Goal: Transaction & Acquisition: Purchase product/service

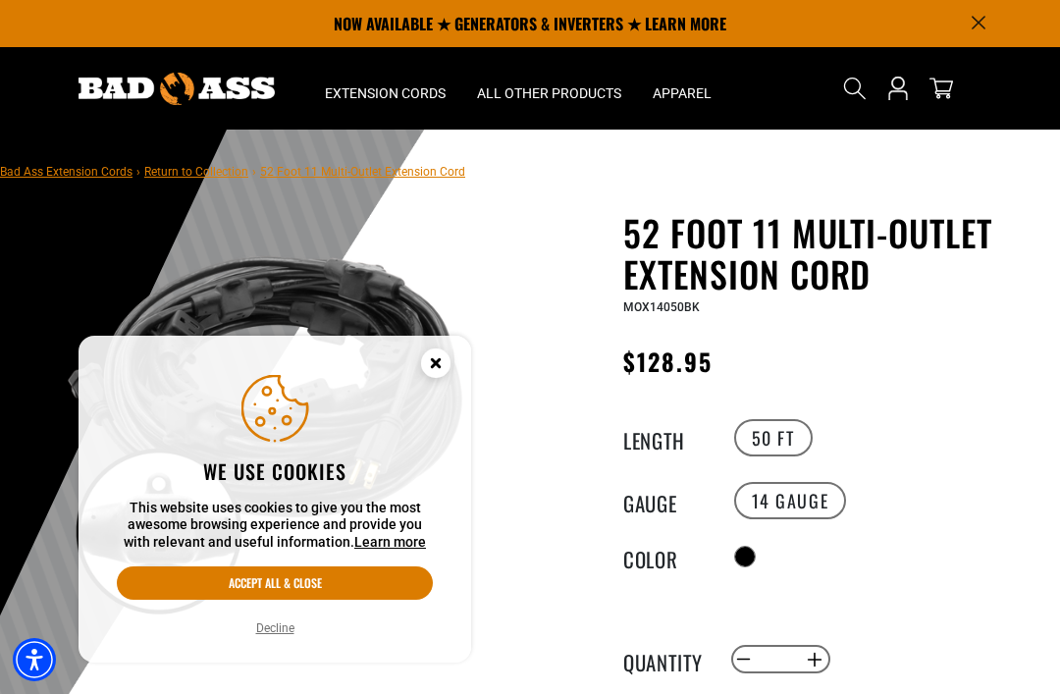
click at [445, 366] on circle "Close this option" at bounding box center [435, 363] width 29 height 29
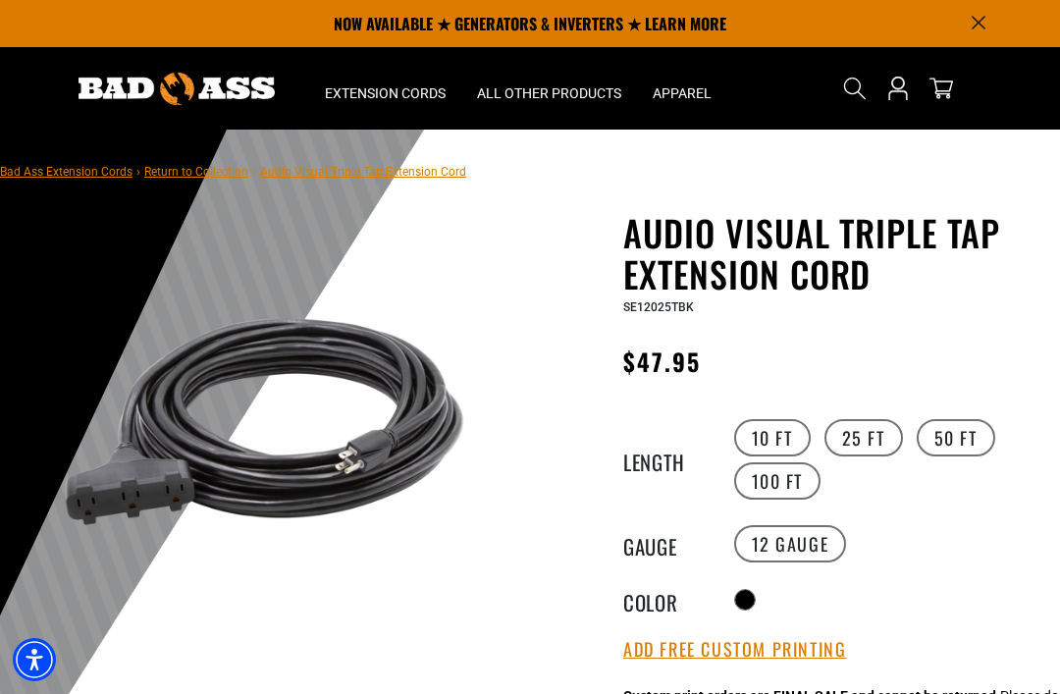
click at [950, 436] on label "50 FT" at bounding box center [956, 437] width 79 height 37
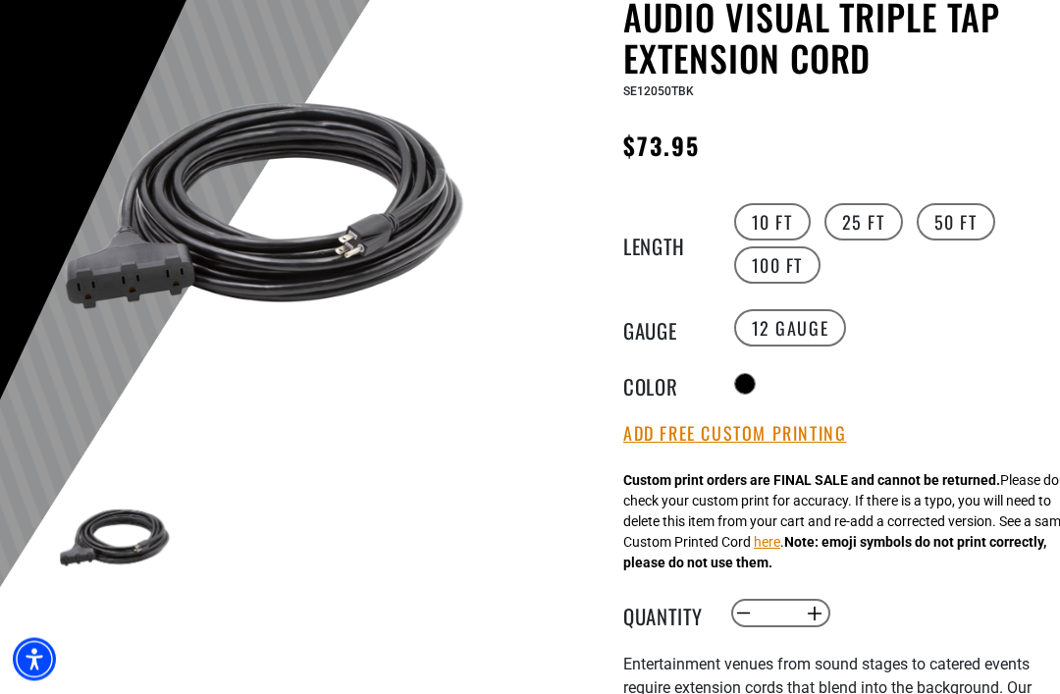
scroll to position [216, 0]
click at [664, 396] on legend "Color" at bounding box center [672, 384] width 98 height 26
click at [741, 382] on div at bounding box center [745, 384] width 20 height 20
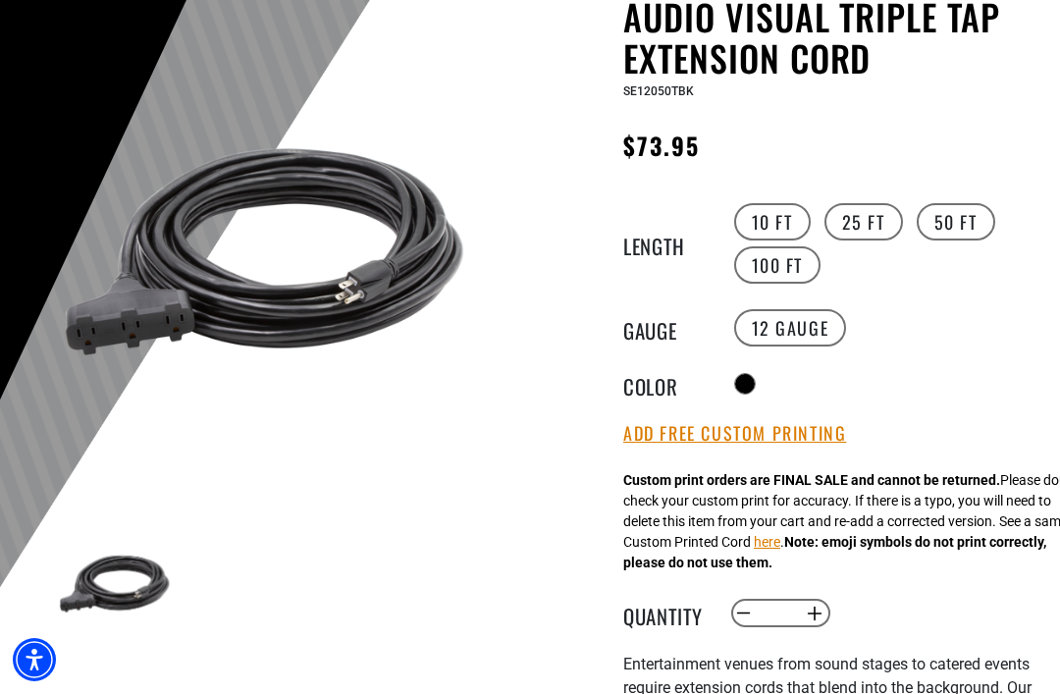
click at [747, 382] on div at bounding box center [745, 384] width 20 height 20
click at [316, 302] on img at bounding box center [265, 253] width 414 height 414
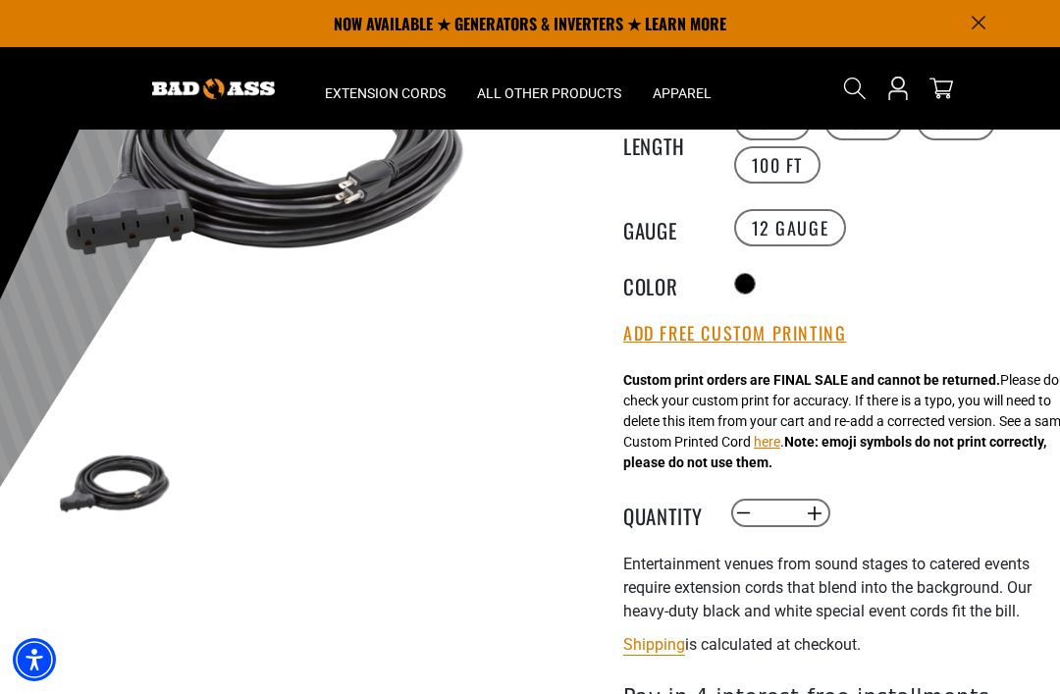
scroll to position [315, 0]
